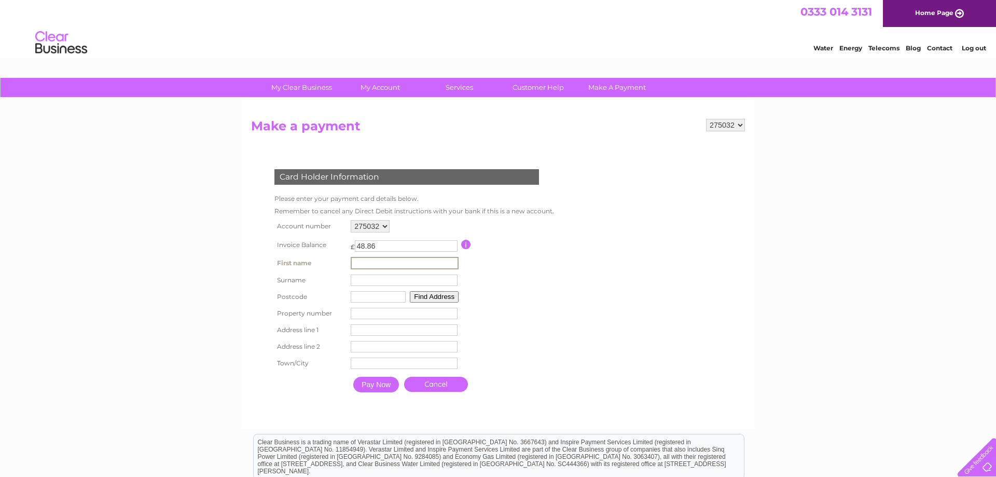
click at [361, 260] on input "text" at bounding box center [405, 263] width 108 height 12
type input "roger"
click at [355, 281] on input "text" at bounding box center [405, 279] width 108 height 12
type input "kingsnorth"
click at [381, 295] on input "text" at bounding box center [377, 295] width 55 height 11
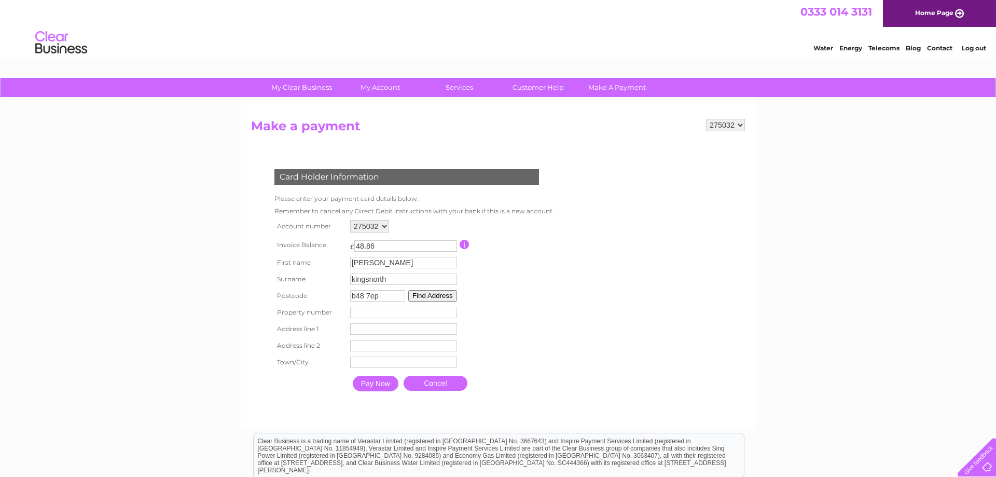
type input "b48 7ep"
click at [426, 297] on button "Find Address" at bounding box center [432, 295] width 49 height 11
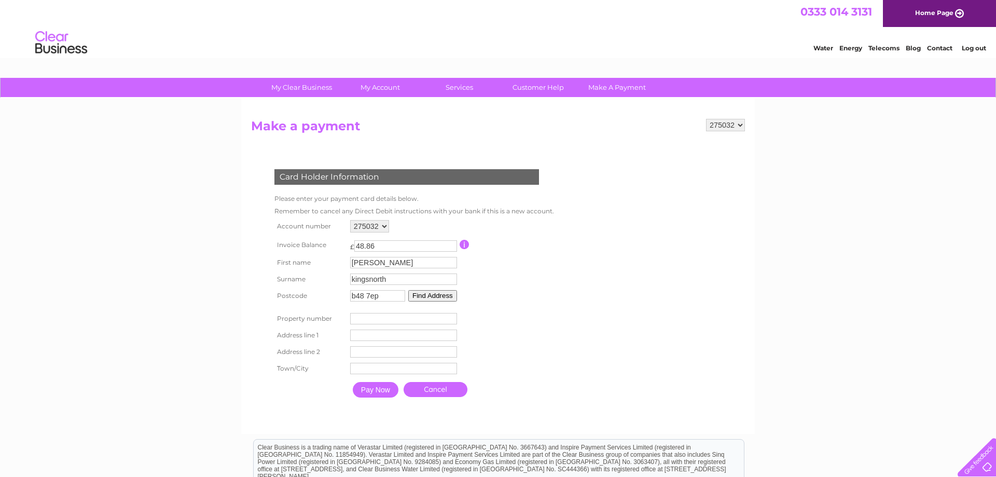
click at [363, 322] on input "number" at bounding box center [403, 318] width 107 height 11
click at [356, 335] on input "text" at bounding box center [403, 334] width 107 height 11
type input "storrage lane"
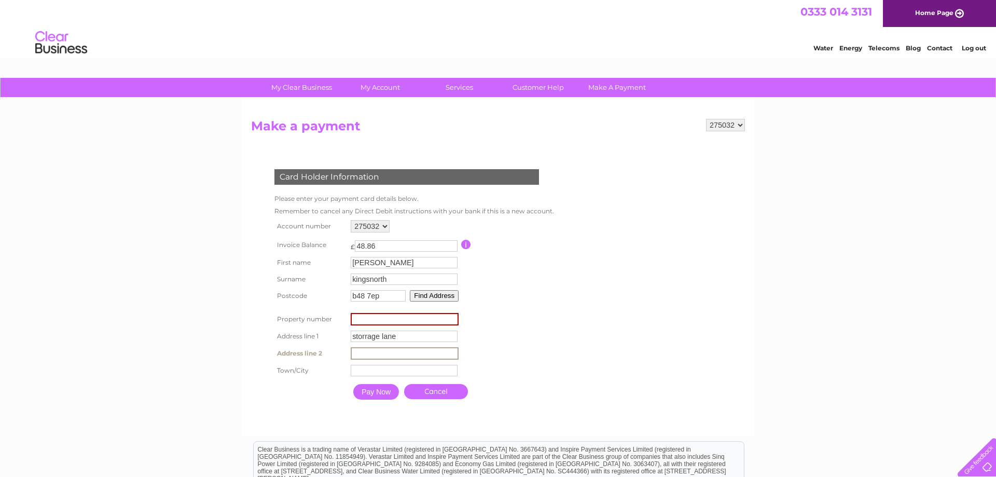
click at [361, 358] on input "text" at bounding box center [405, 353] width 108 height 12
type input "alvechurch"
click at [355, 375] on input "text" at bounding box center [405, 370] width 108 height 12
type input "birmingham"
click at [451, 325] on input "number" at bounding box center [405, 319] width 108 height 12
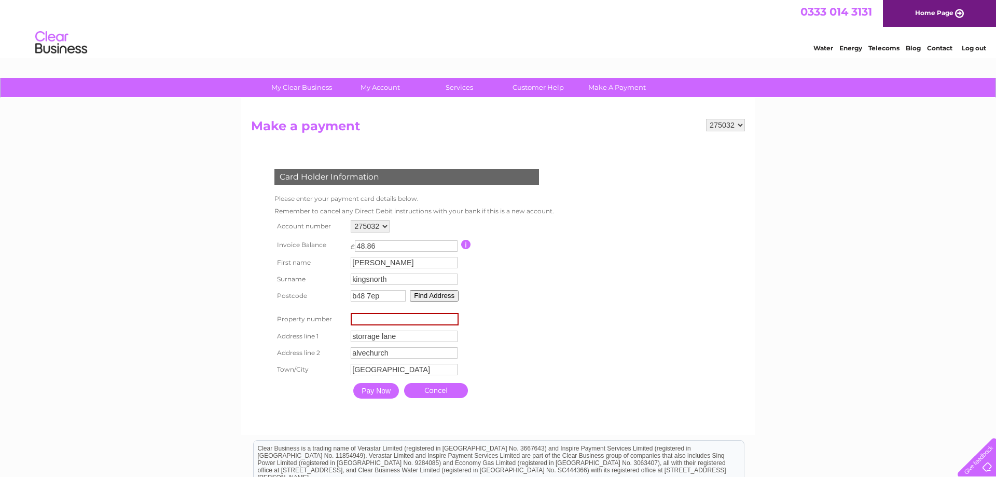
click at [450, 317] on input "number" at bounding box center [405, 319] width 108 height 12
click at [373, 390] on input "Pay Now" at bounding box center [376, 391] width 46 height 16
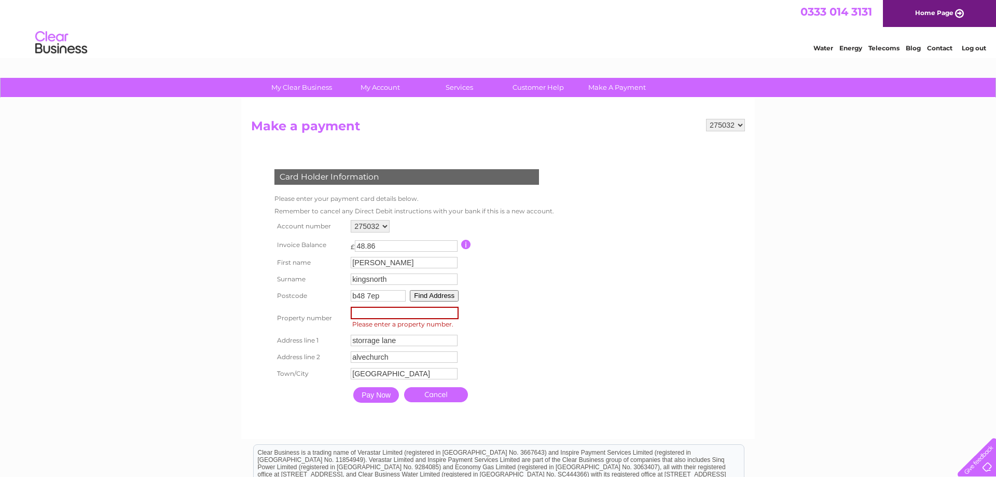
click at [403, 314] on input "number" at bounding box center [405, 313] width 108 height 12
click at [439, 398] on link "Cancel" at bounding box center [436, 394] width 64 height 15
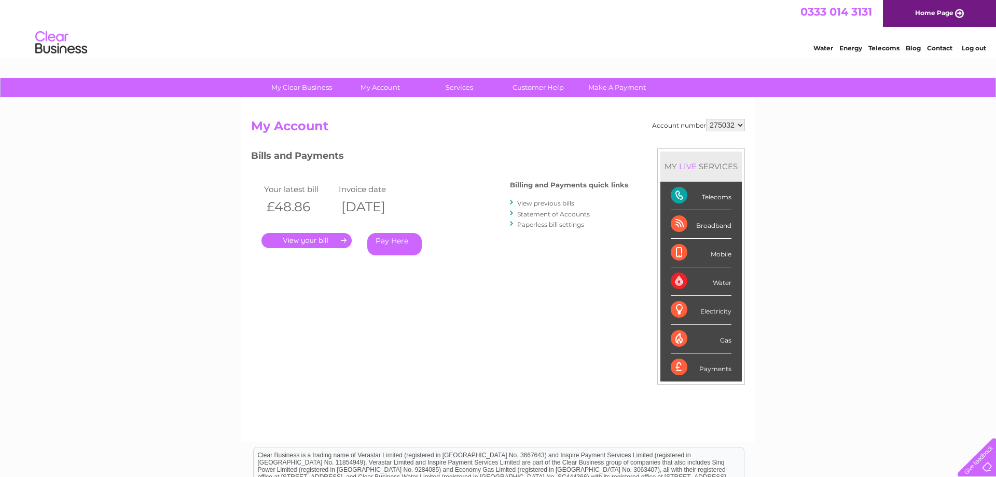
click at [389, 241] on link "Pay Here" at bounding box center [394, 244] width 54 height 22
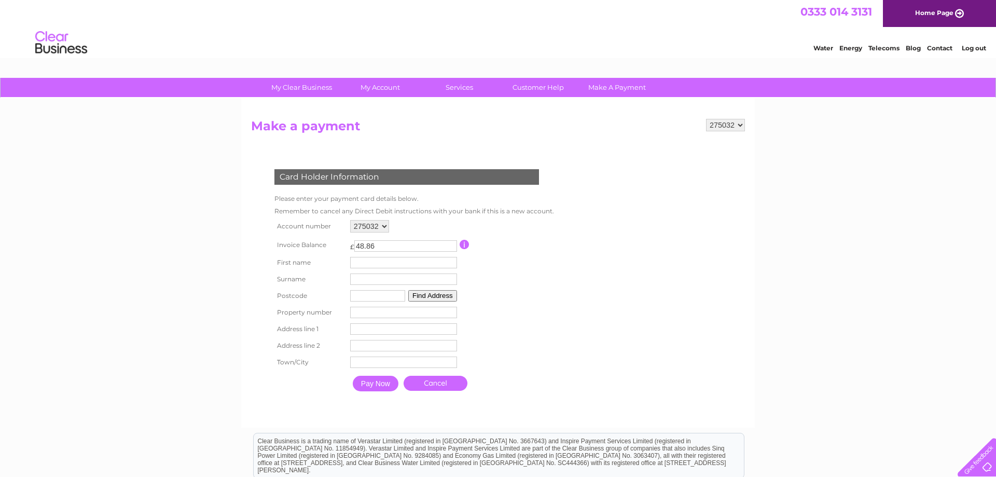
click at [360, 314] on input "number" at bounding box center [403, 312] width 107 height 11
type input "-1"
click at [450, 317] on input "-1" at bounding box center [403, 312] width 107 height 11
click at [358, 262] on input "text" at bounding box center [405, 263] width 108 height 12
type input "[PERSON_NAME]"
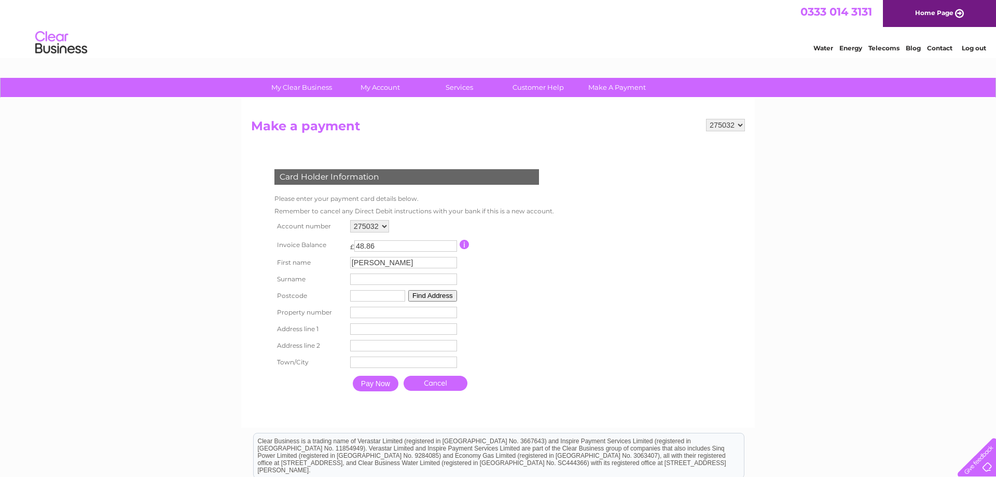
click at [357, 275] on td "Surname" at bounding box center [404, 279] width 112 height 17
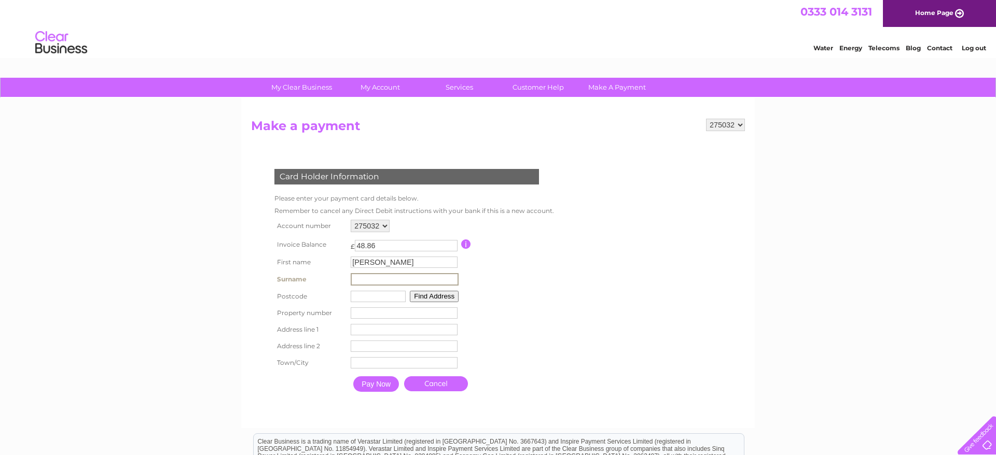
click at [363, 281] on input "text" at bounding box center [405, 279] width 108 height 12
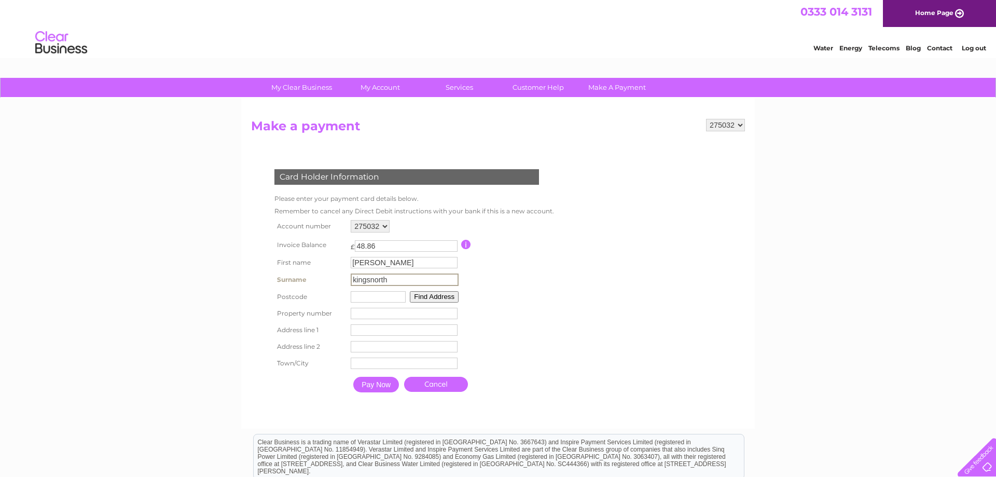
type input "kingsnorth"
click at [357, 299] on input "text" at bounding box center [377, 295] width 55 height 11
type input "b48 7ep"
click at [361, 313] on input "number" at bounding box center [403, 312] width 107 height 11
type input "4"
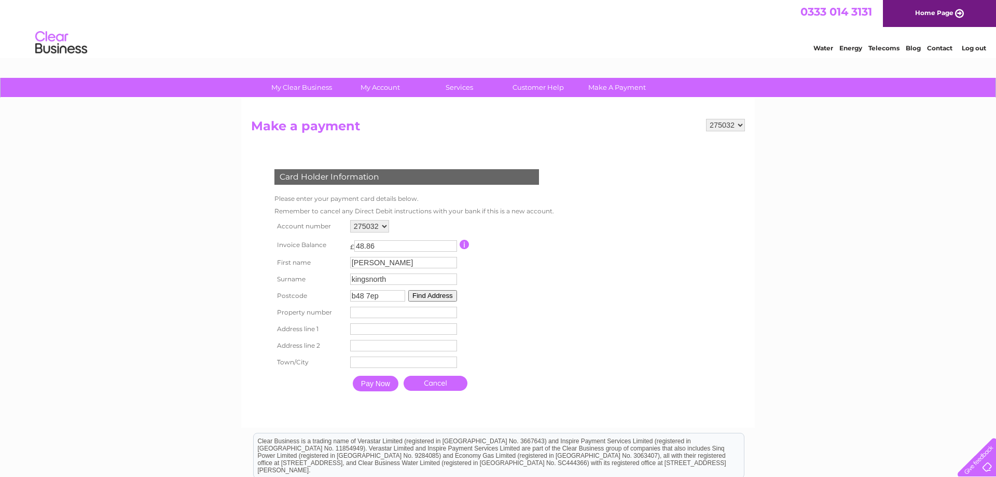
click at [354, 329] on input "text" at bounding box center [403, 328] width 107 height 11
click at [383, 311] on input "number" at bounding box center [405, 313] width 108 height 12
type input "4"
click at [370, 330] on input "text" at bounding box center [405, 329] width 108 height 12
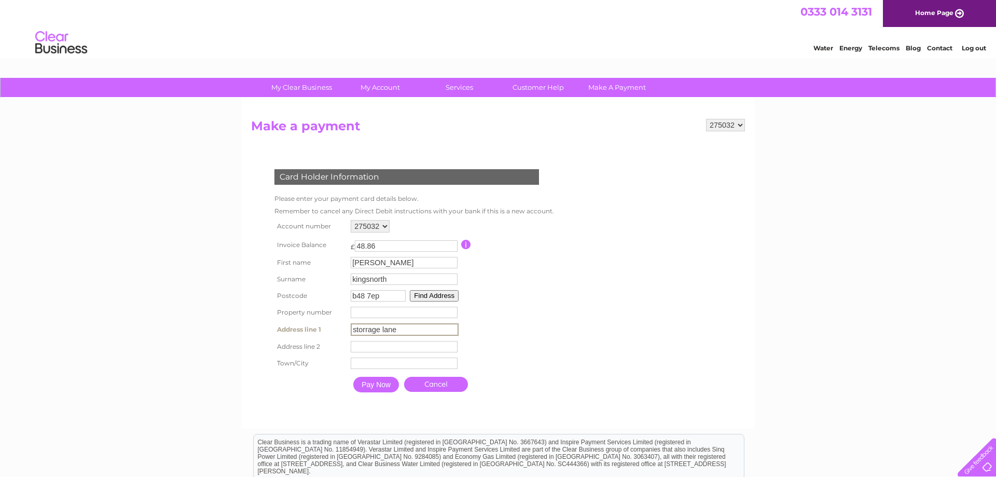
type input "storrage lane"
click at [363, 351] on input "text" at bounding box center [404, 346] width 107 height 11
type input "alvechurch"
click at [365, 366] on input "text" at bounding box center [405, 362] width 108 height 12
type input "birmingham"
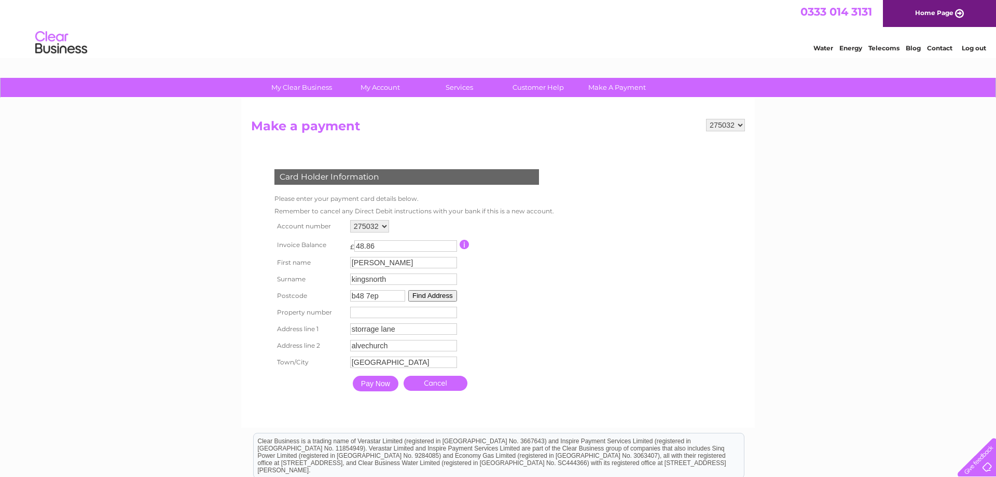
click at [376, 388] on input "Pay Now" at bounding box center [376, 384] width 46 height 16
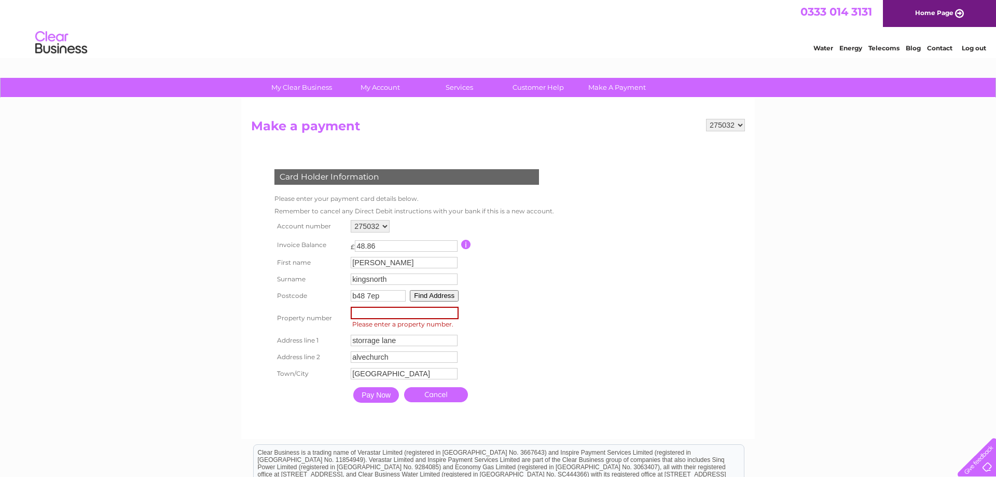
click at [530, 314] on table "Account number 275032 Invoice Balance £ 48.86" at bounding box center [413, 312] width 283 height 190
click at [451, 316] on input "-1" at bounding box center [405, 313] width 108 height 12
click at [452, 312] on input "0" at bounding box center [405, 313] width 108 height 12
click at [452, 312] on input "2" at bounding box center [405, 313] width 108 height 12
type input "1"
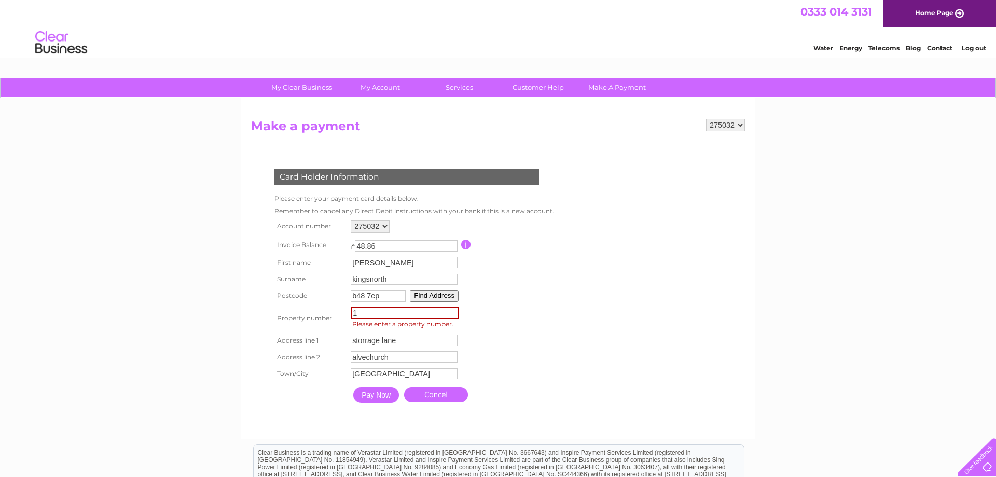
click at [452, 316] on input "1" at bounding box center [405, 313] width 108 height 12
click at [357, 316] on input "1" at bounding box center [405, 313] width 108 height 12
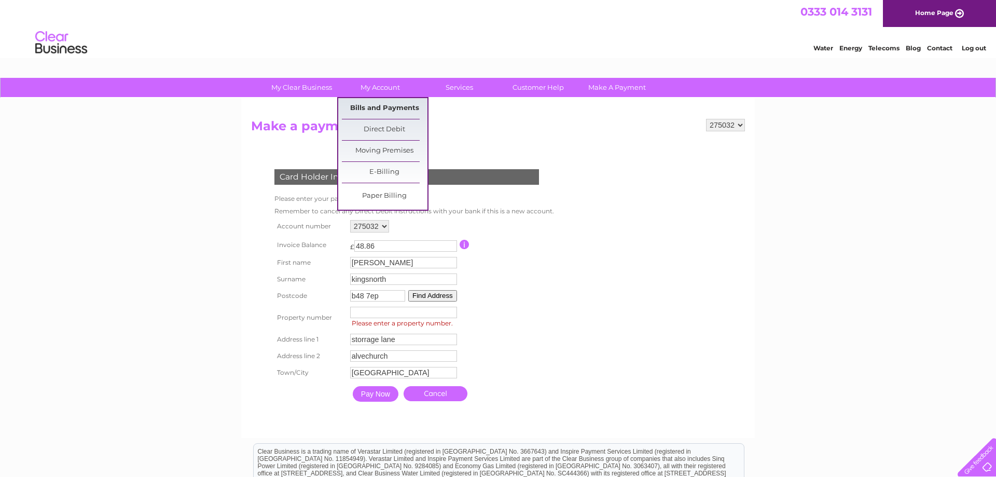
click at [384, 106] on link "Bills and Payments" at bounding box center [385, 108] width 86 height 21
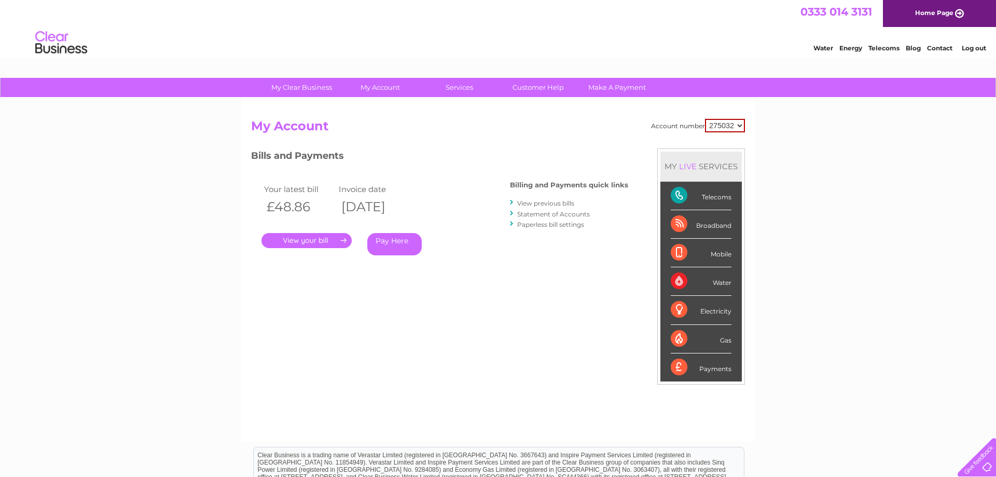
click at [324, 239] on link "." at bounding box center [306, 240] width 90 height 15
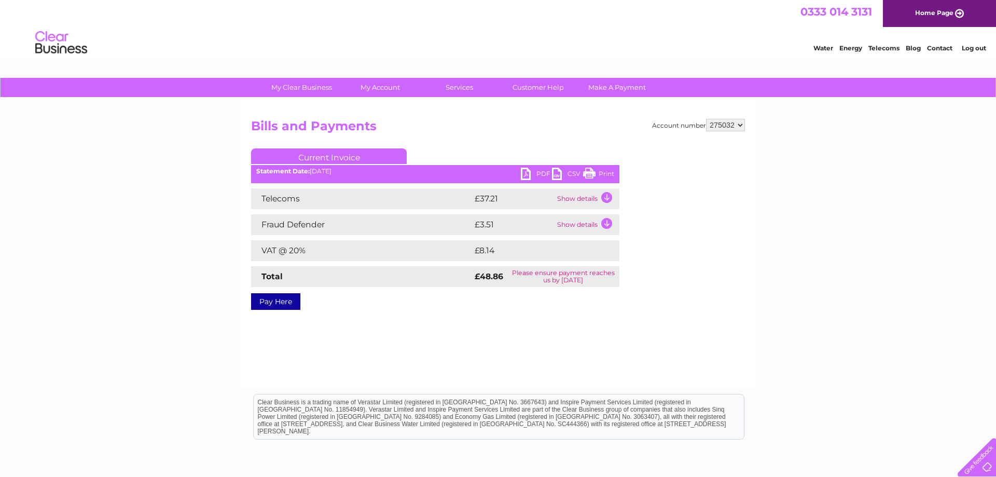
click at [271, 298] on link "Pay Here" at bounding box center [275, 301] width 49 height 17
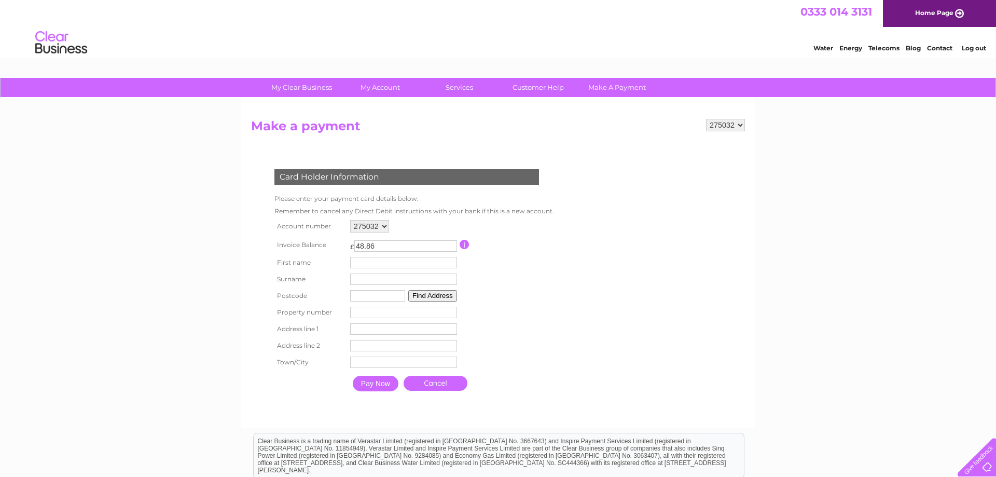
click at [366, 255] on td "First name" at bounding box center [404, 262] width 112 height 17
click at [380, 268] on input "text" at bounding box center [403, 262] width 107 height 11
type input "roger"
click at [364, 300] on input "text" at bounding box center [378, 296] width 55 height 11
type input "k"
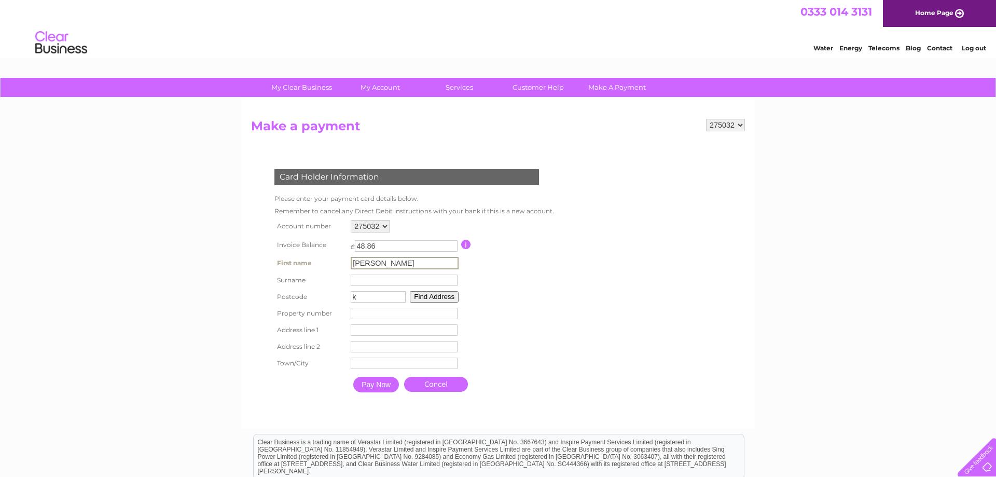
click at [368, 266] on input "roger" at bounding box center [405, 263] width 108 height 12
click at [366, 277] on input "text" at bounding box center [405, 279] width 108 height 12
type input "kingsnorth"
click at [358, 293] on input "k" at bounding box center [377, 295] width 55 height 11
type input "b48 7ep"
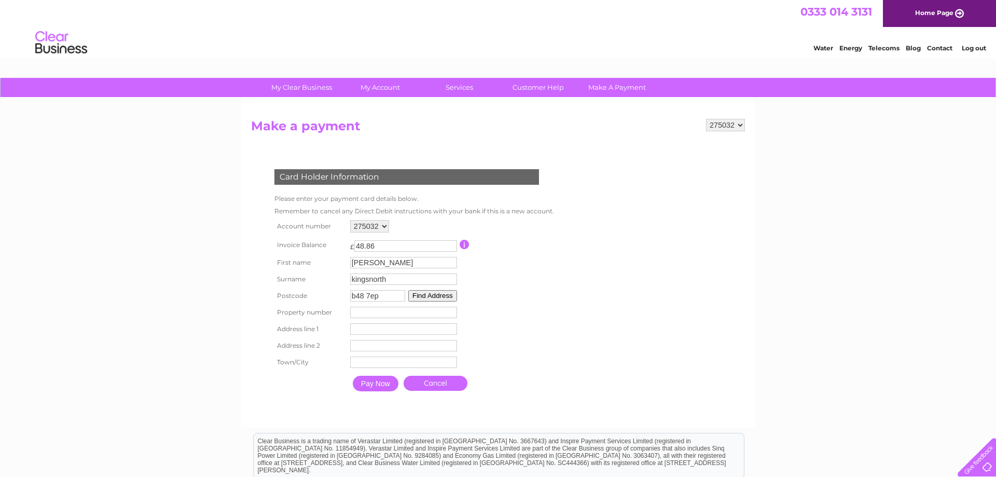
click at [444, 295] on button "Find Address" at bounding box center [432, 295] width 49 height 11
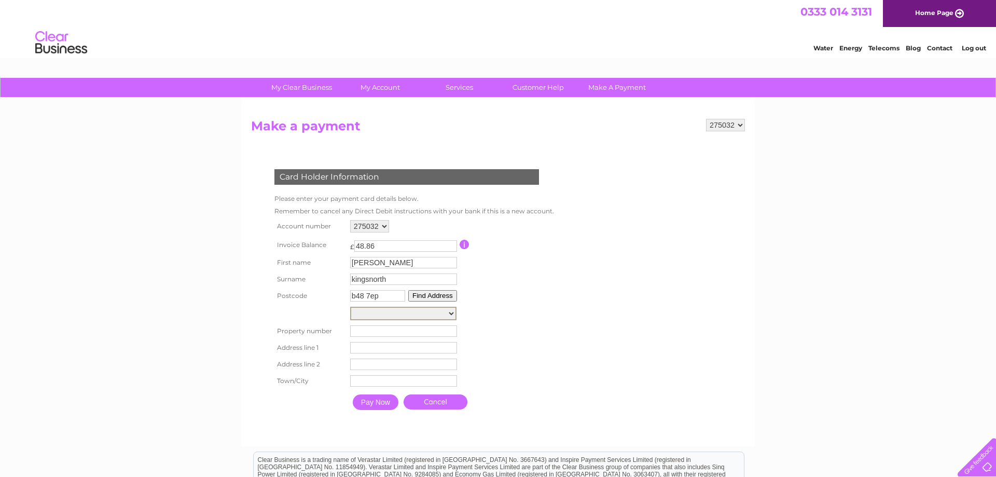
click at [350, 307] on select "Four Winds, Storrage Lane Storrage Grange, Storrage Lane Storrage House Farm, S…" at bounding box center [403, 313] width 106 height 13
select select ",Storrage Lane,,Birmingham"
click option "Four Winds, Storrage Lane" at bounding box center [0, 0] width 0 height 0
type input "Storrage Lane"
type input "Birmingham"
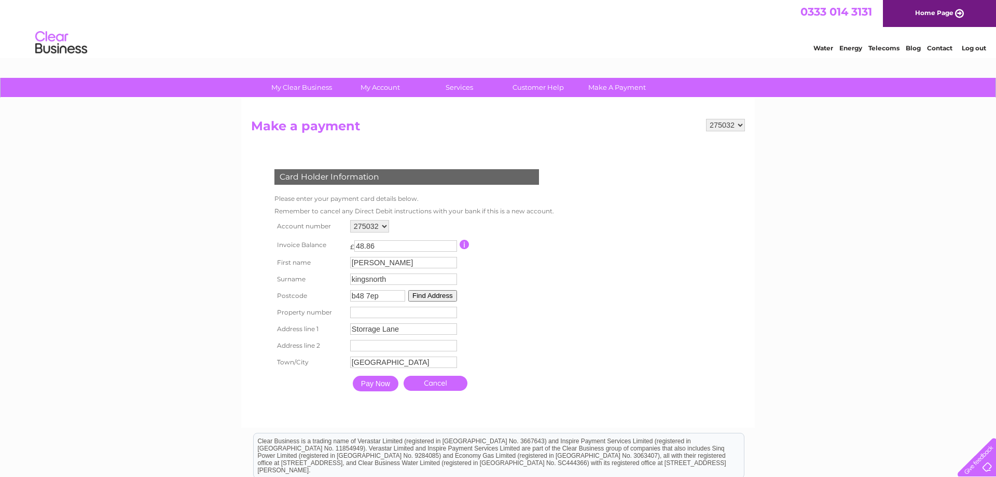
click at [437, 295] on button "Find Address" at bounding box center [432, 295] width 49 height 11
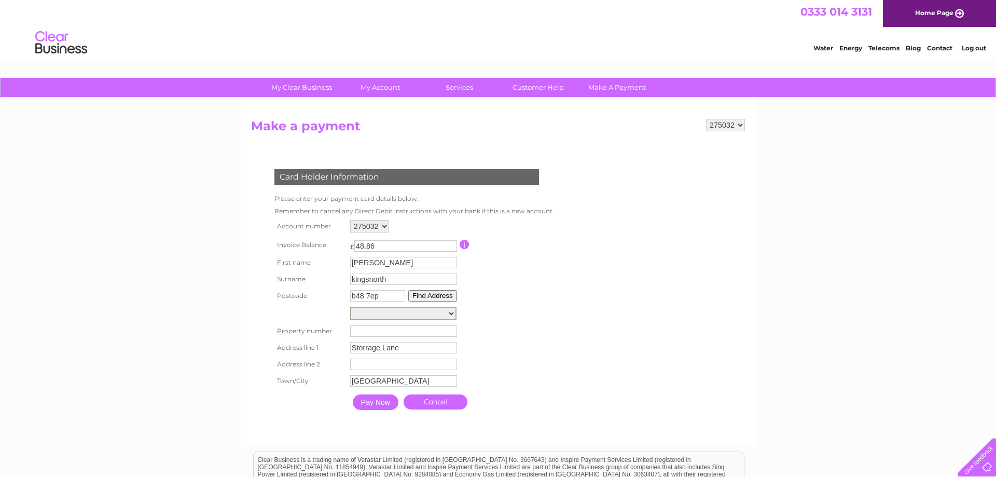
click at [350, 307] on select "Four Winds, Storrage Lane Storrage Grange, Storrage Lane Storrage House Farm, S…" at bounding box center [403, 313] width 106 height 13
select select ",Storrage Lane,,Birmingham"
click option "Four Winds, Storrage Lane" at bounding box center [0, 0] width 0 height 0
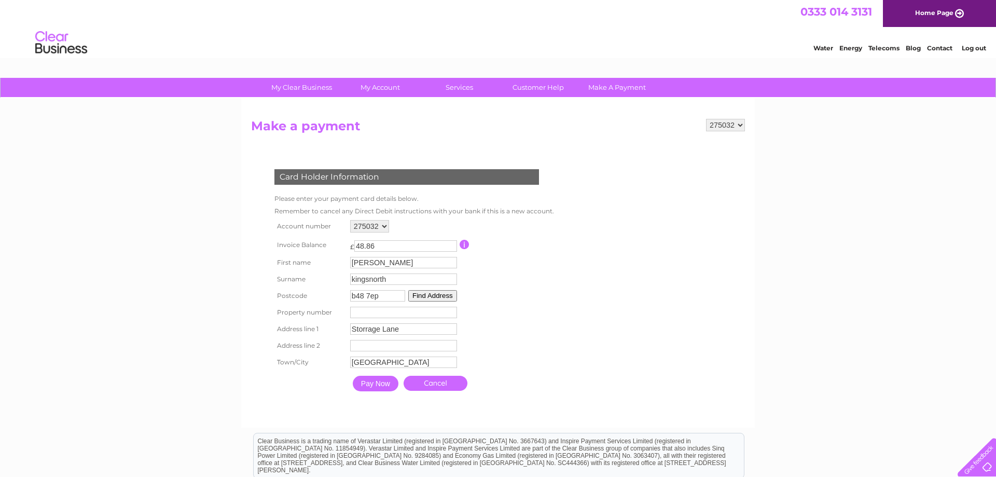
click at [368, 309] on input "number" at bounding box center [403, 312] width 107 height 11
click at [350, 346] on td "Address Line Two" at bounding box center [404, 346] width 113 height 17
drag, startPoint x: 396, startPoint y: 313, endPoint x: 381, endPoint y: 309, distance: 16.0
click at [381, 309] on input "number" at bounding box center [405, 313] width 108 height 12
click at [433, 298] on button "Find Address" at bounding box center [432, 295] width 49 height 11
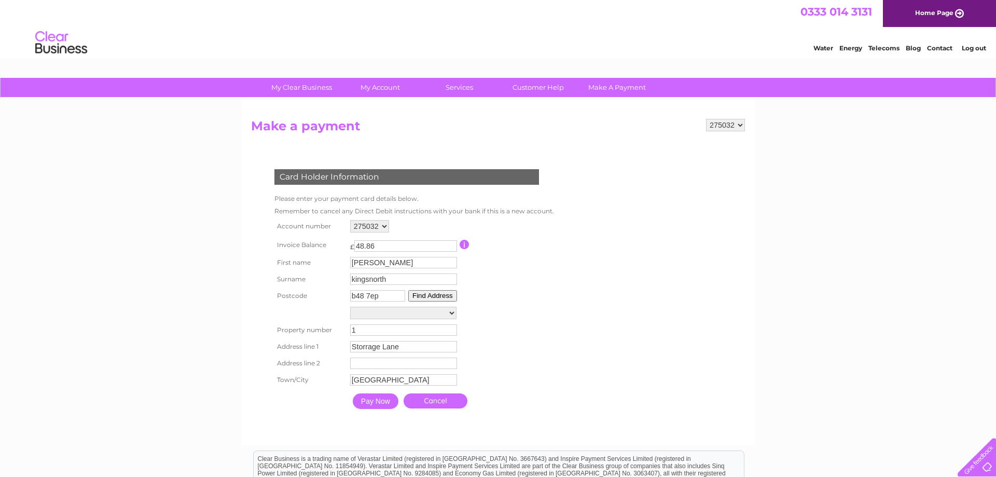
click at [449, 327] on input "1" at bounding box center [403, 329] width 107 height 11
type input "0"
click at [449, 333] on input "0" at bounding box center [403, 329] width 107 height 11
click at [358, 328] on input "0" at bounding box center [403, 329] width 107 height 11
click at [437, 295] on button "Find Address" at bounding box center [432, 295] width 49 height 11
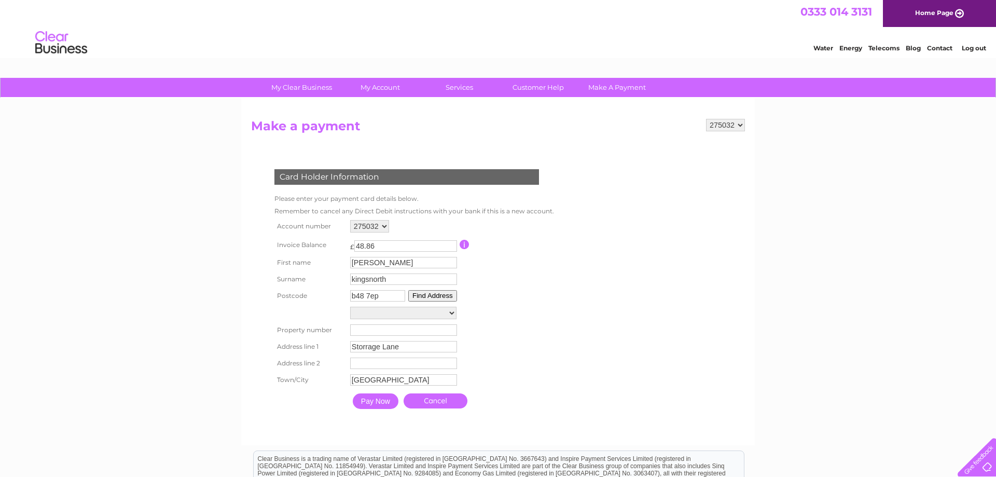
click at [350, 307] on select "Four Winds, Storrage Lane Storrage Grange, Storrage Lane Storrage House Farm, S…" at bounding box center [403, 313] width 106 height 12
select select ",Storrage Lane,,Birmingham"
click option "Four Winds, Storrage Lane" at bounding box center [0, 0] width 0 height 0
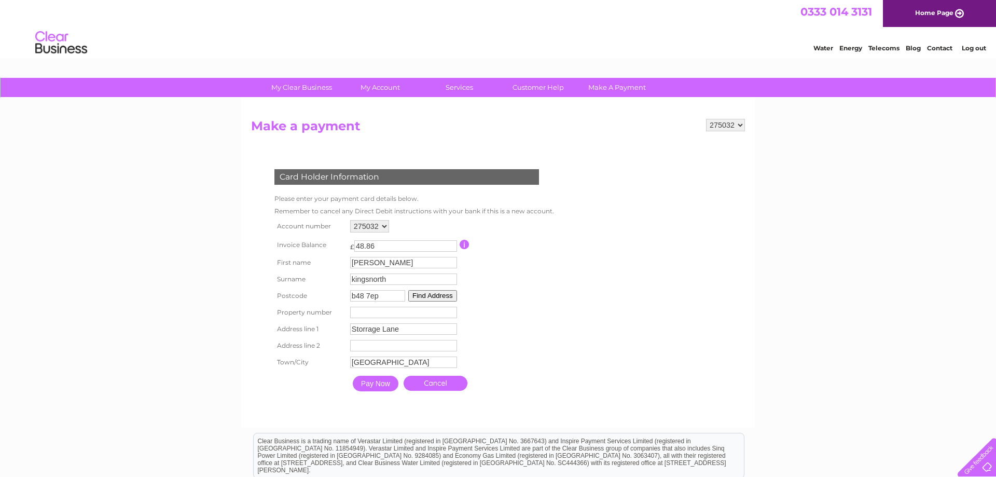
click at [425, 389] on link "Cancel" at bounding box center [436, 383] width 64 height 15
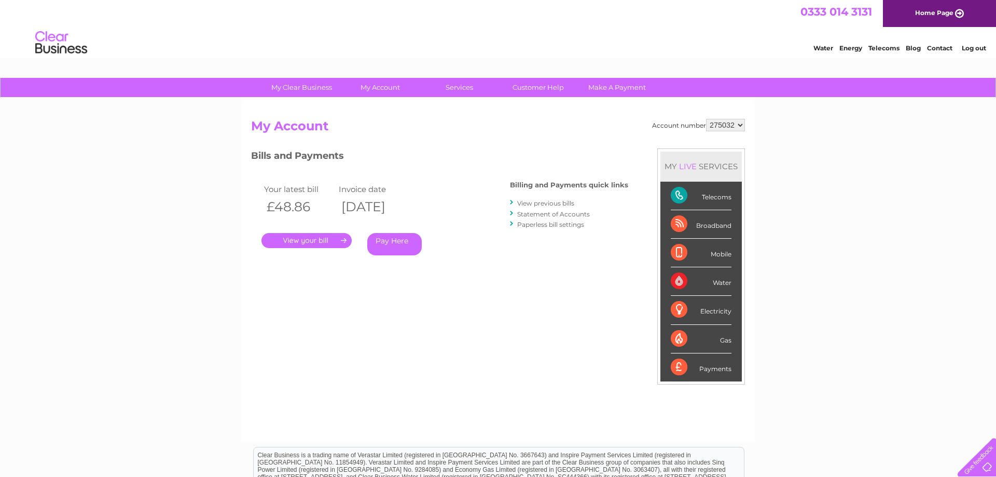
click at [976, 47] on link "Log out" at bounding box center [974, 48] width 24 height 8
